Goal: Transaction & Acquisition: Purchase product/service

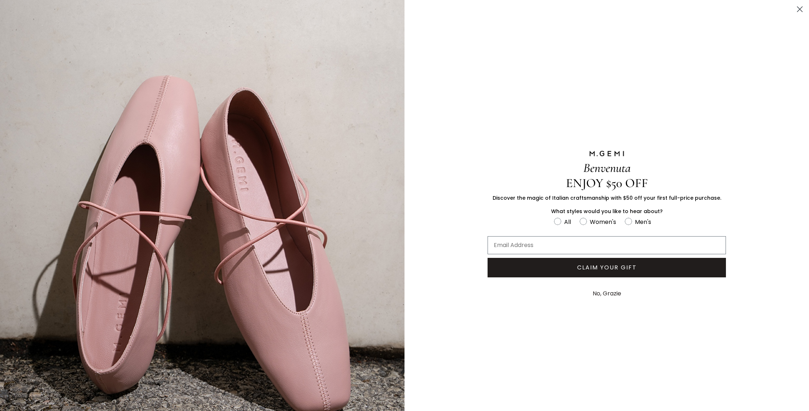
click at [801, 6] on circle "Close dialog" at bounding box center [800, 9] width 12 height 12
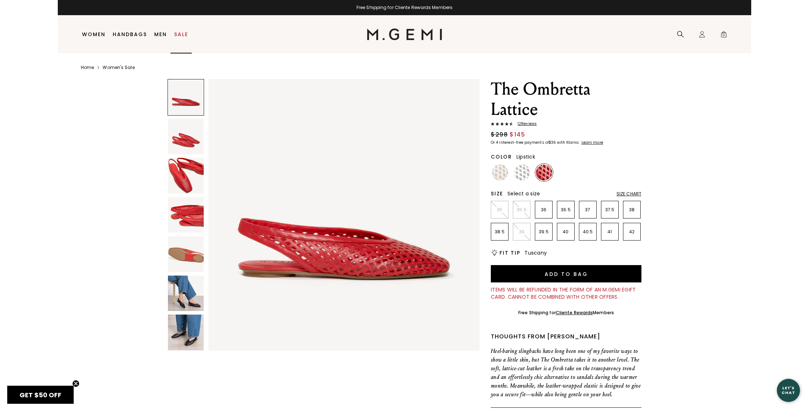
click at [180, 33] on link "Sale" at bounding box center [181, 34] width 14 height 6
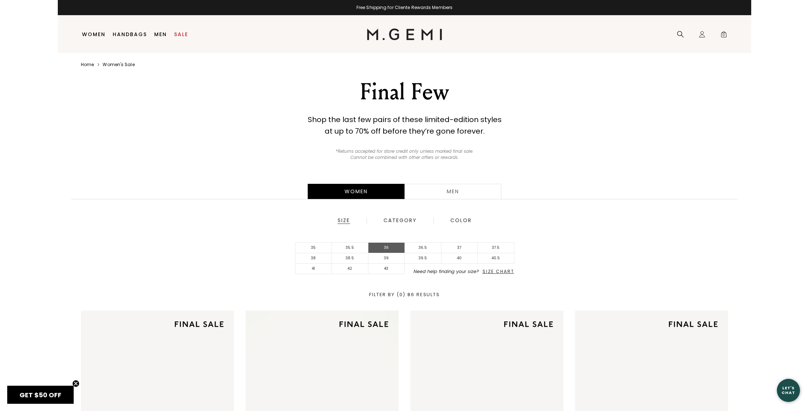
click at [385, 249] on li "36" at bounding box center [386, 248] width 36 height 10
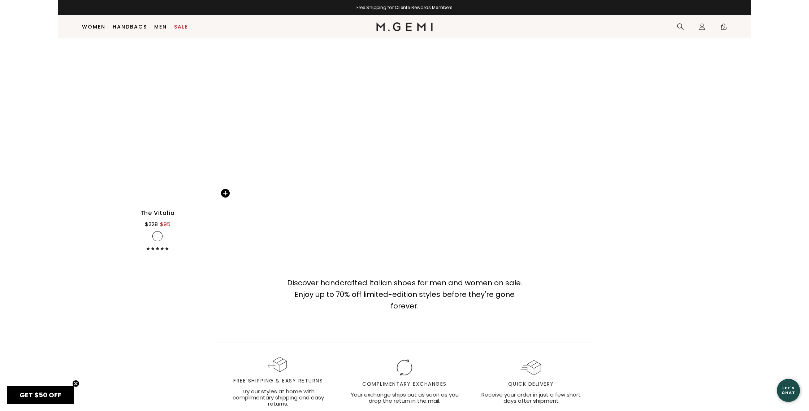
scroll to position [1887, 0]
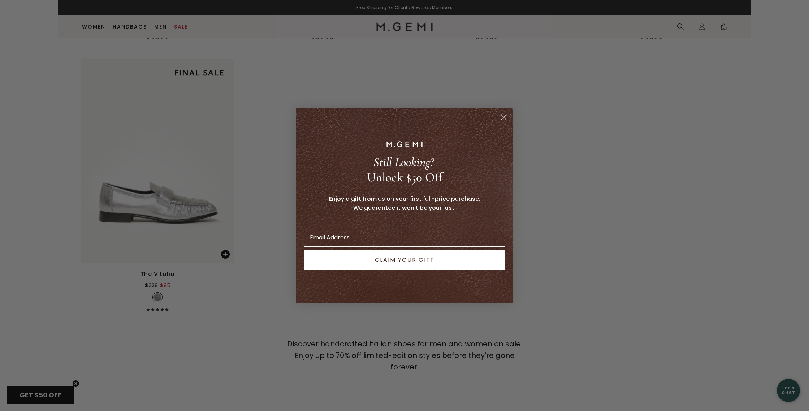
click at [506, 118] on circle "Close dialog" at bounding box center [504, 117] width 12 height 12
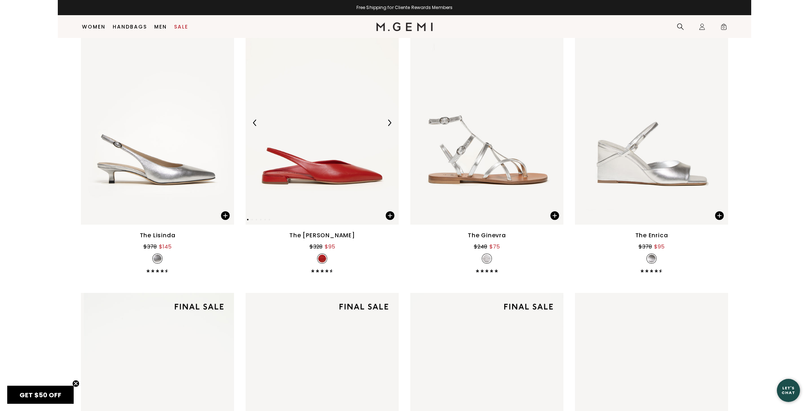
scroll to position [1365, 0]
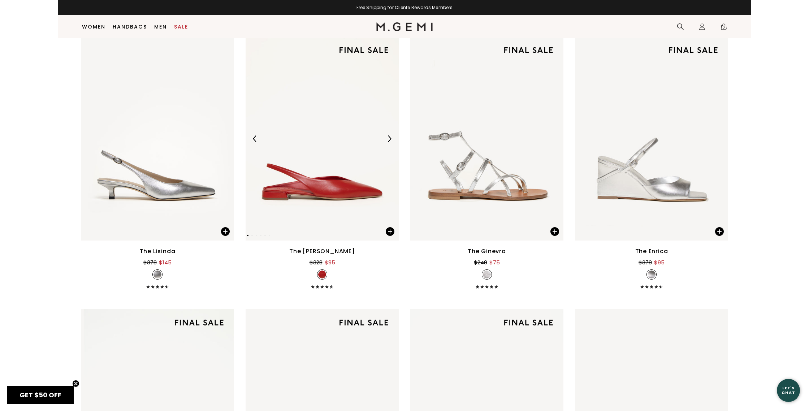
click at [302, 174] on img at bounding box center [322, 138] width 153 height 204
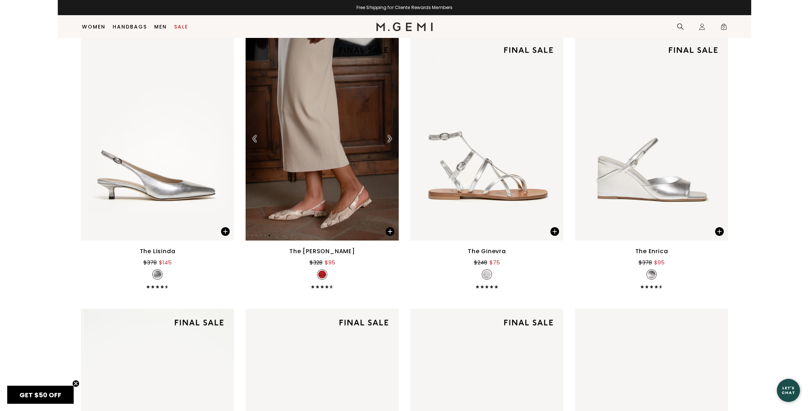
click at [360, 220] on img at bounding box center [322, 138] width 153 height 204
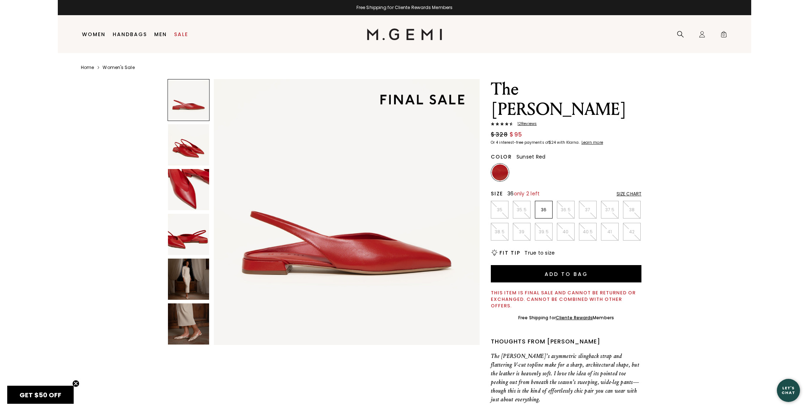
click at [543, 201] on li "36" at bounding box center [544, 210] width 18 height 18
click at [196, 289] on img at bounding box center [188, 279] width 41 height 41
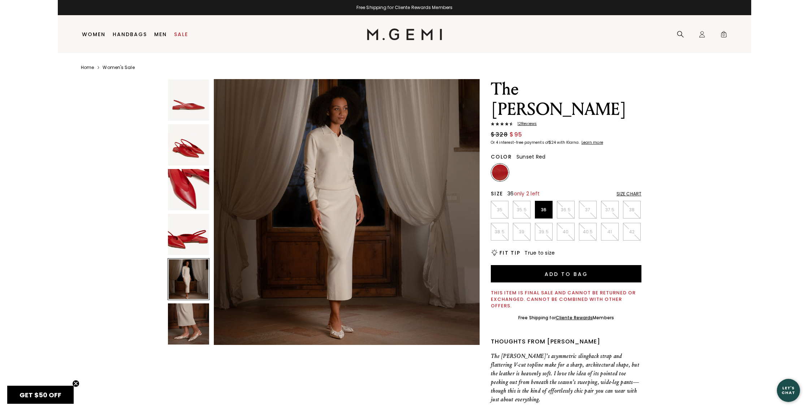
click at [197, 321] on img at bounding box center [188, 323] width 41 height 41
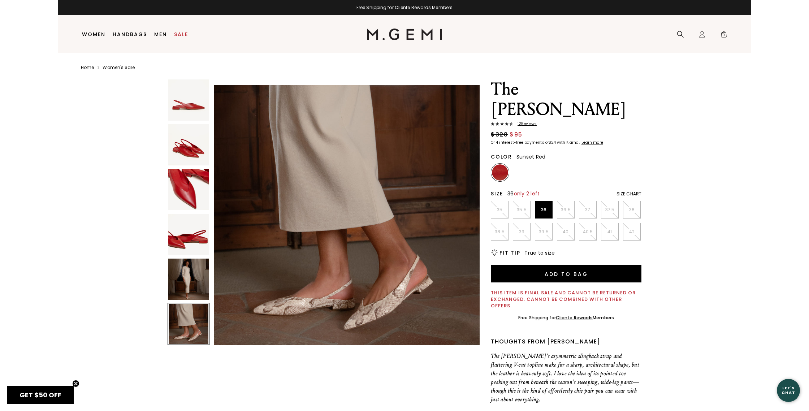
scroll to position [1365, 0]
